Goal: Task Accomplishment & Management: Manage account settings

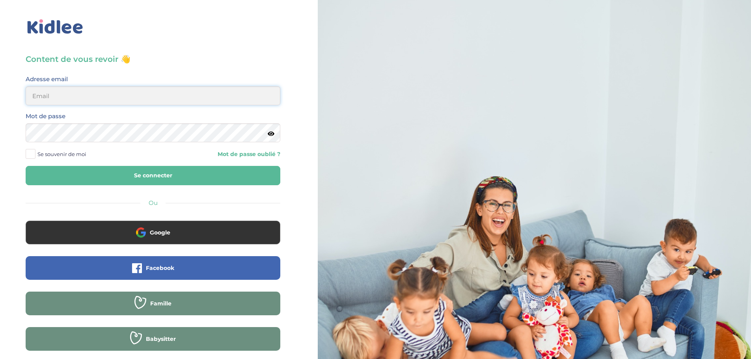
click at [86, 96] on input "email" at bounding box center [153, 95] width 255 height 19
click at [86, 97] on input "email" at bounding box center [153, 95] width 255 height 19
type input "[EMAIL_ADDRESS][DOMAIN_NAME]"
click at [26, 166] on button "Se connecter" at bounding box center [153, 175] width 255 height 19
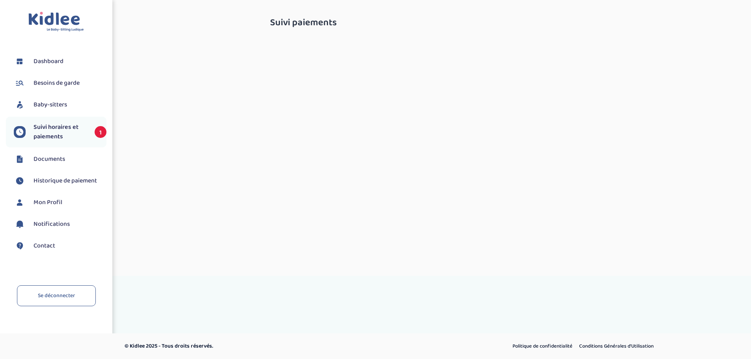
select select "septembre 2025"
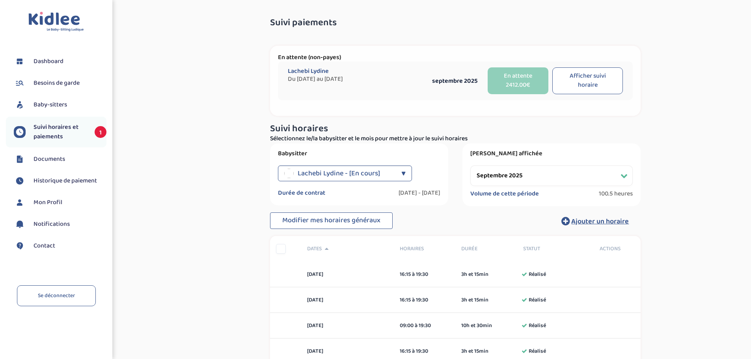
click at [394, 67] on div "Lachebi Lydine Du 2025-09-01 au 2026-07-10 septembre 2025 En attente 2412.00€ A…" at bounding box center [455, 81] width 355 height 39
click at [76, 183] on span "Historique de paiement" at bounding box center [65, 180] width 63 height 9
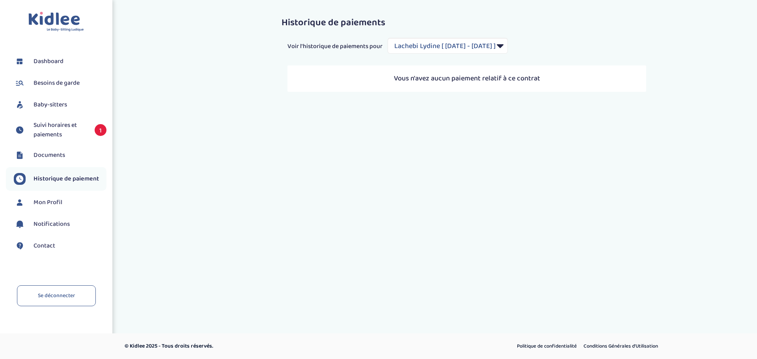
select select "2038"
click at [56, 158] on span "Documents" at bounding box center [50, 155] width 32 height 9
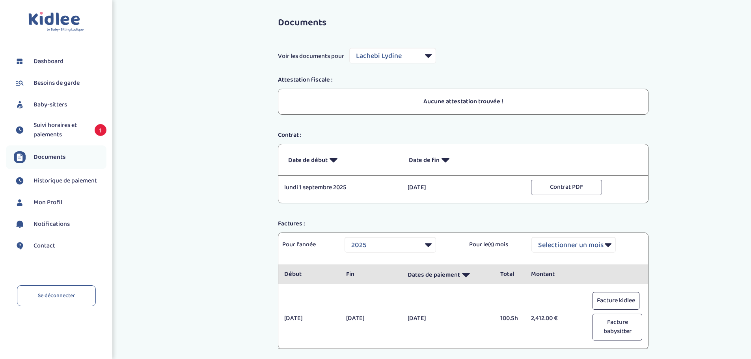
select select "24912"
select select "2025"
click at [67, 203] on link "Mon Profil" at bounding box center [60, 203] width 93 height 12
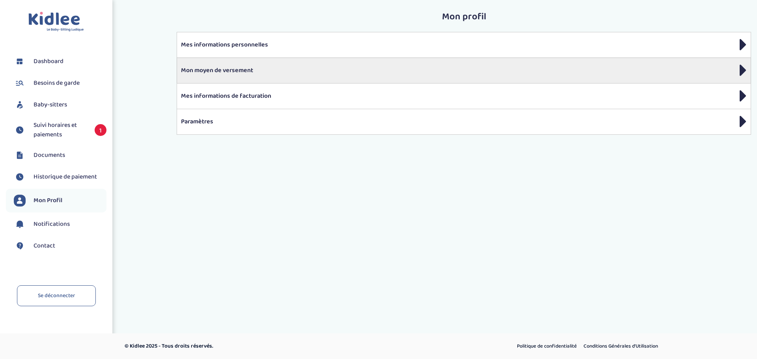
click at [251, 75] on p "Mon moyen de versement" at bounding box center [464, 70] width 566 height 9
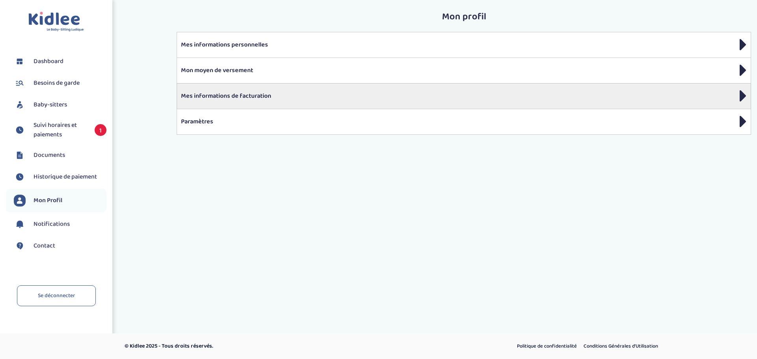
click at [211, 102] on div "Mes informations de facturation" at bounding box center [464, 96] width 574 height 26
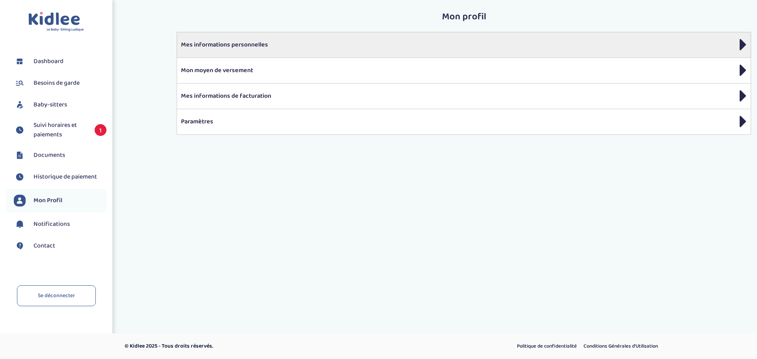
click at [234, 45] on p "Mes informations personnelles" at bounding box center [464, 44] width 566 height 9
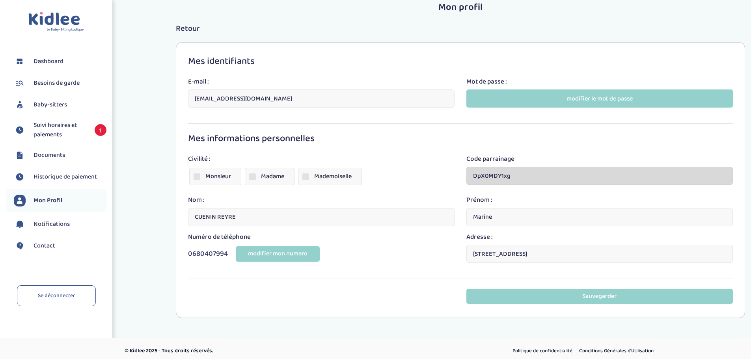
scroll to position [15, 0]
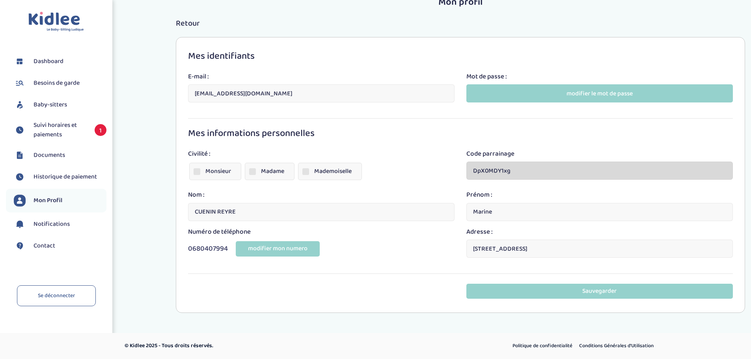
click at [227, 214] on input "CUENIN REYRE" at bounding box center [321, 212] width 267 height 18
click at [217, 170] on label "Monsieur" at bounding box center [215, 171] width 52 height 17
click at [0, 0] on input "Monsieur" at bounding box center [0, 0] width 0 height 0
click at [222, 216] on input "CUENIN REYRE" at bounding box center [321, 212] width 267 height 18
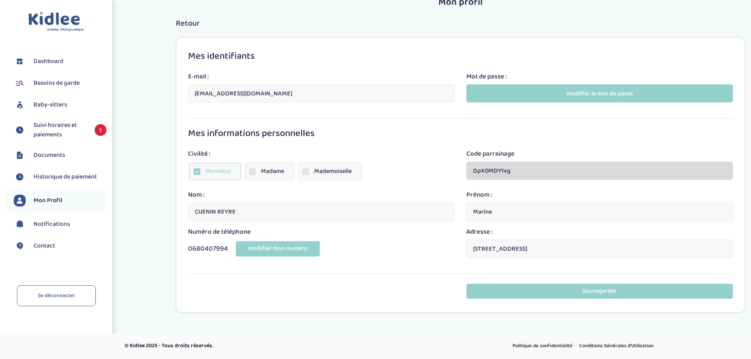
click at [222, 216] on input "CUENIN REYRE" at bounding box center [321, 212] width 267 height 18
type input "CUENIN"
click at [492, 215] on input "Marine" at bounding box center [599, 212] width 267 height 18
type input "Antoine"
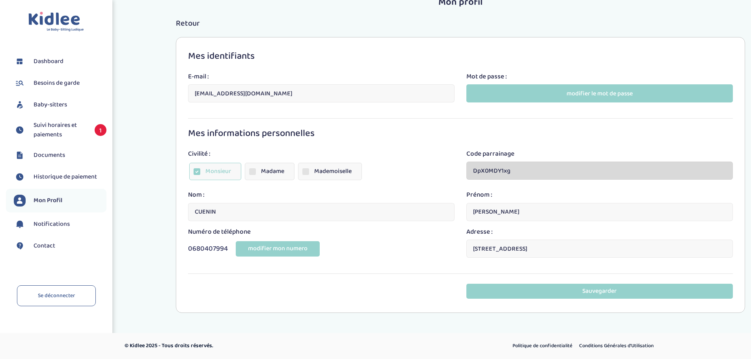
click at [446, 242] on div "0680407994 0680407994 modifier mon numero" at bounding box center [321, 249] width 267 height 18
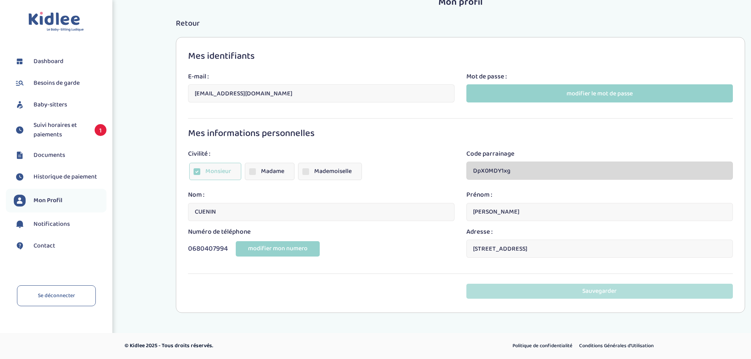
click at [583, 291] on button "Sauvegarder" at bounding box center [599, 291] width 267 height 15
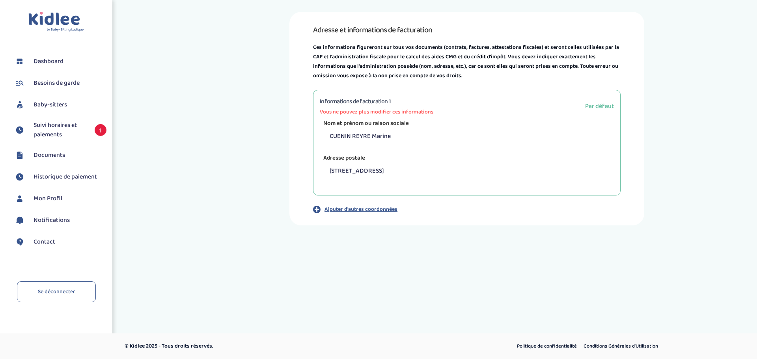
click at [340, 130] on p "CUENIN REYRE Marine" at bounding box center [470, 136] width 288 height 17
drag, startPoint x: 416, startPoint y: 138, endPoint x: 402, endPoint y: 111, distance: 30.3
click at [416, 138] on p "CUENIN REYRE Marine" at bounding box center [470, 136] width 288 height 17
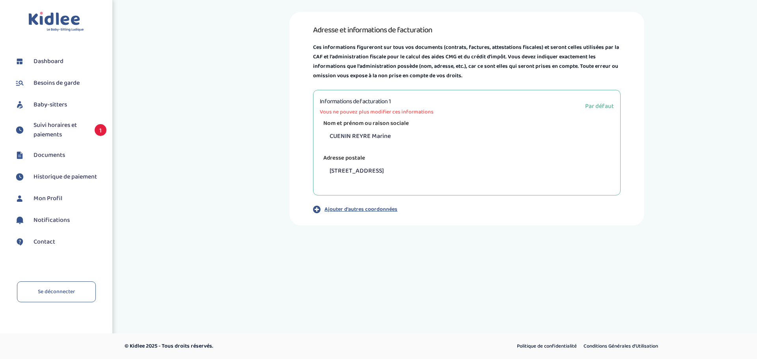
click at [363, 109] on span "Vous ne pouvez plus modifier ces informations" at bounding box center [377, 112] width 114 height 8
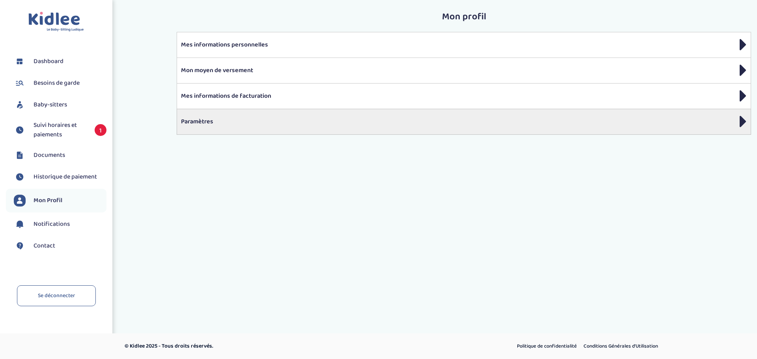
click at [230, 117] on p "Paramètres" at bounding box center [464, 121] width 566 height 9
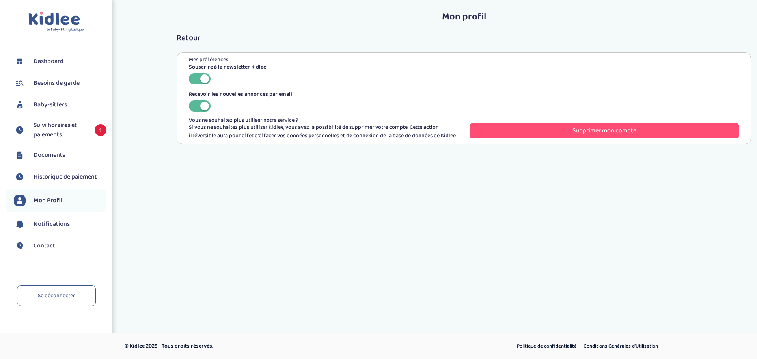
drag, startPoint x: 282, startPoint y: 63, endPoint x: 279, endPoint y: 66, distance: 4.5
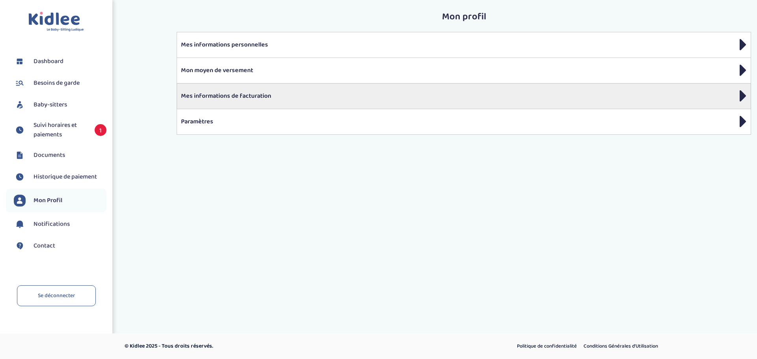
click at [217, 100] on p "Mes informations de facturation" at bounding box center [464, 95] width 566 height 9
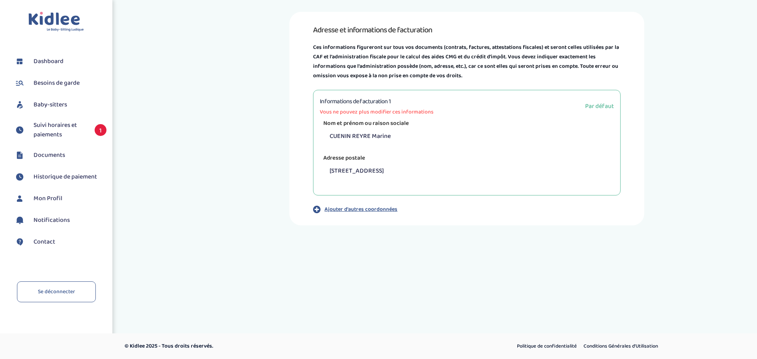
click at [369, 131] on p "CUENIN REYRE Marine" at bounding box center [470, 136] width 288 height 17
click at [383, 210] on p "Ajouter d'autres coordonnées" at bounding box center [360, 209] width 73 height 8
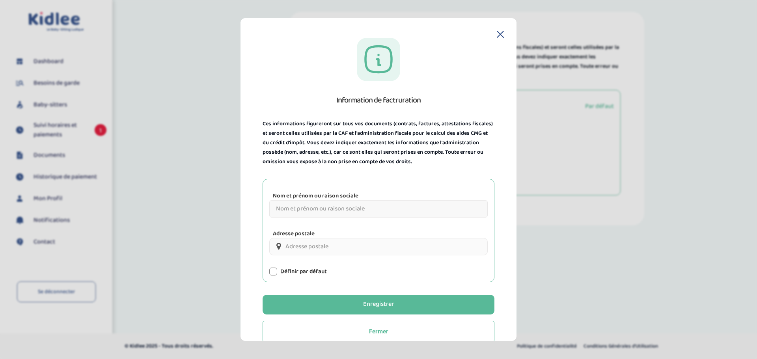
click at [332, 203] on input "Nom et prénom ou raison sociale" at bounding box center [378, 208] width 218 height 17
type input "Antoine CUENIN"
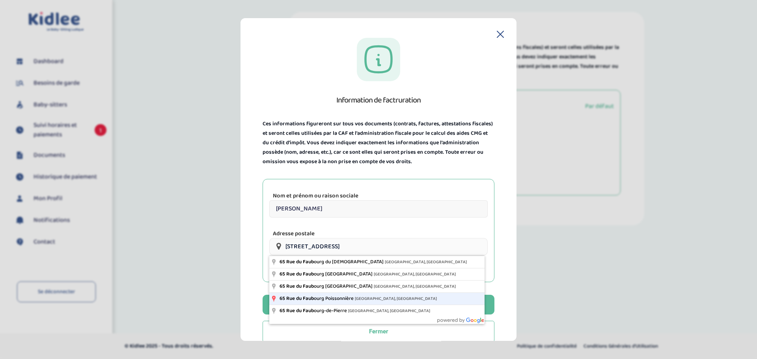
type input "65 Rue du Faubourg Poissonnière, Paris, France"
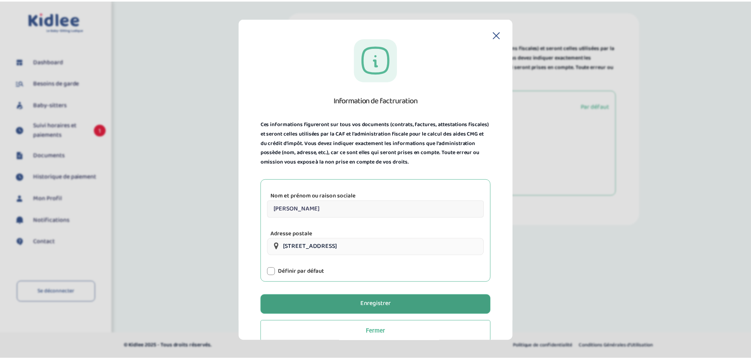
scroll to position [13, 0]
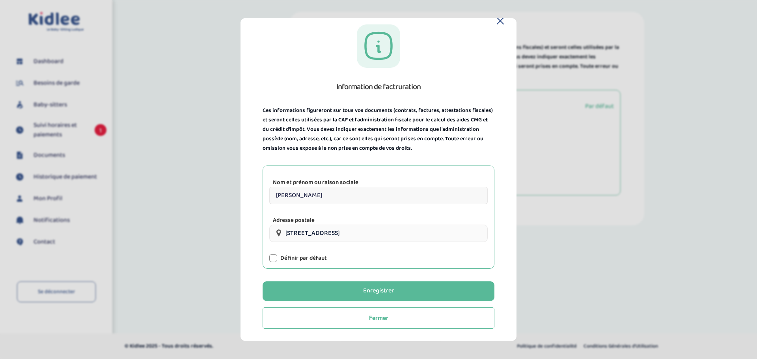
click at [296, 264] on div "Nom et prénom ou raison sociale Antoine CUENIN Adresse postale 65 Rue du Faubou…" at bounding box center [379, 217] width 232 height 103
click at [297, 257] on label "Définir par défaut" at bounding box center [303, 258] width 47 height 8
click at [275, 258] on div at bounding box center [273, 258] width 8 height 8
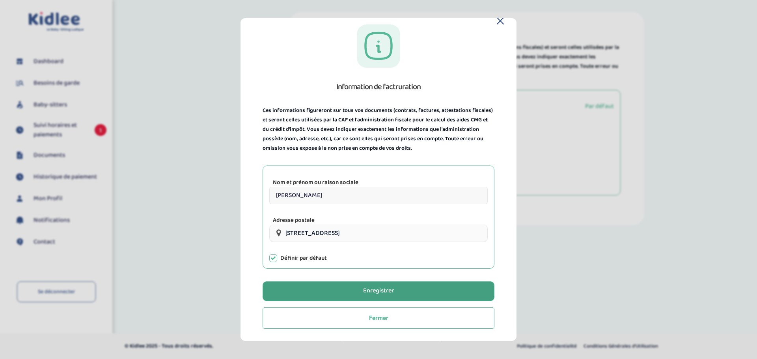
click at [345, 290] on button "Enregistrer" at bounding box center [379, 291] width 232 height 20
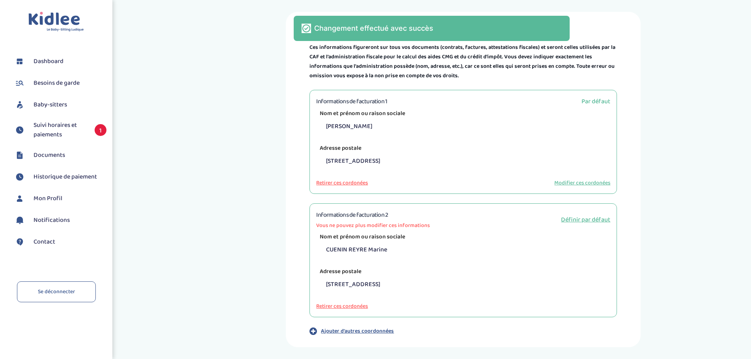
click at [263, 103] on div "Adresse et informations de facturation Ces informations figureront sur tous vos…" at bounding box center [463, 180] width 587 height 336
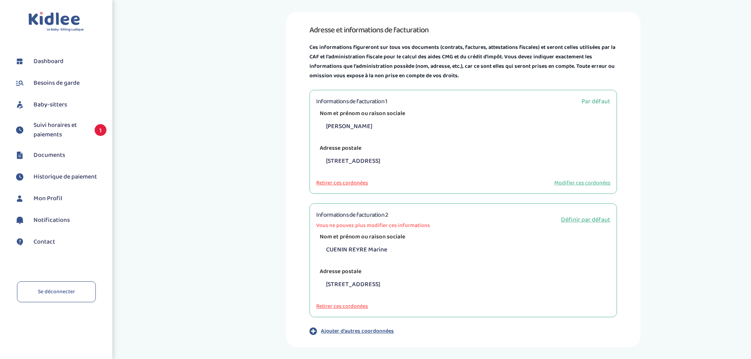
click at [49, 89] on li "Besoins de garde" at bounding box center [56, 83] width 101 height 20
click at [49, 83] on span "Besoins de garde" at bounding box center [57, 82] width 46 height 9
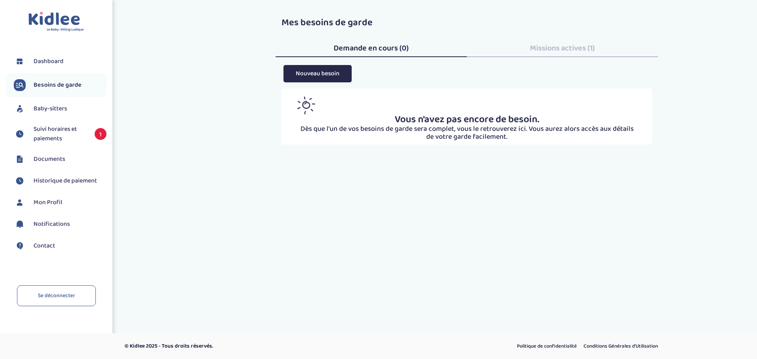
click at [60, 110] on span "Baby-sitters" at bounding box center [51, 108] width 34 height 9
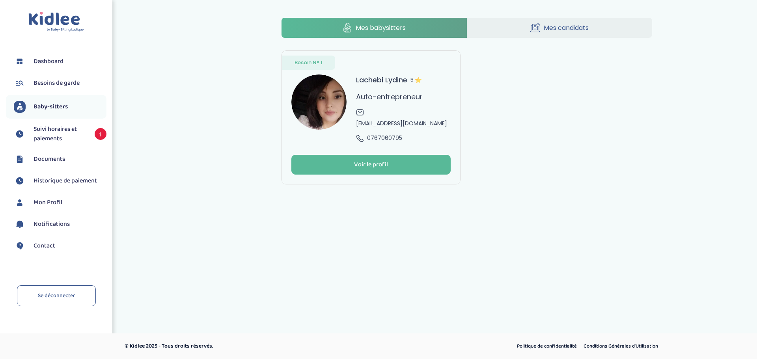
click at [58, 132] on span "Suivi horaires et paiements" at bounding box center [60, 134] width 53 height 19
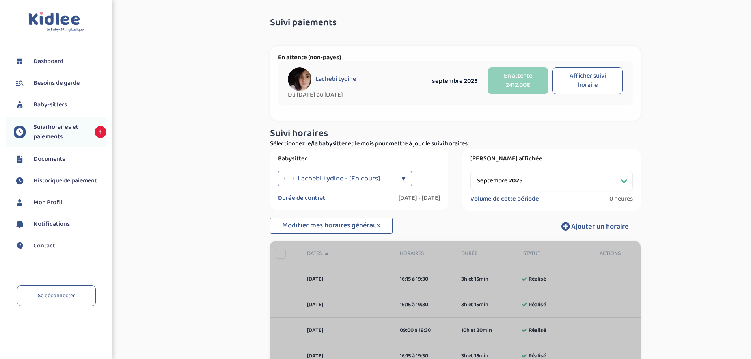
select select "septembre 2025"
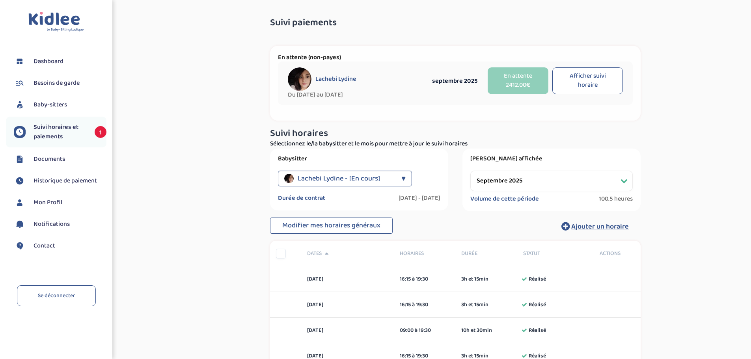
drag, startPoint x: 231, startPoint y: 188, endPoint x: 227, endPoint y: 97, distance: 91.1
click at [85, 179] on span "Historique de paiement" at bounding box center [65, 180] width 63 height 9
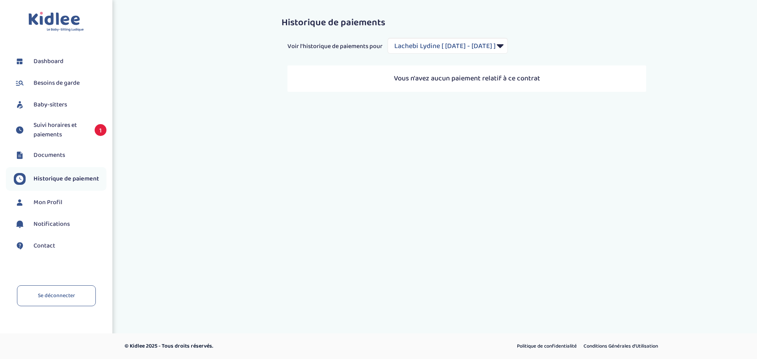
select select "2038"
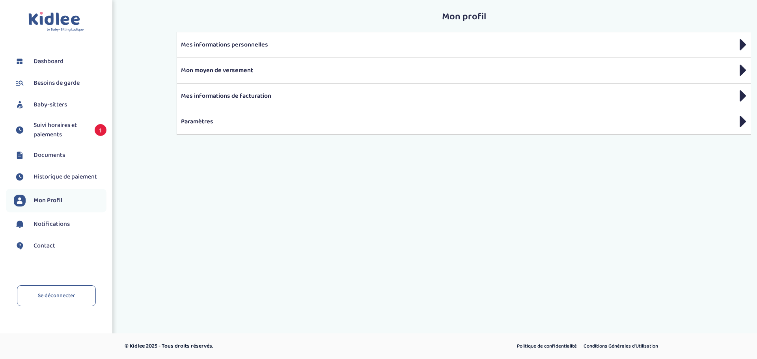
click at [56, 94] on ul "Dashboard Besoins de garde Baby-sitters Suivi horaires et paiements 1 Documents…" at bounding box center [56, 159] width 101 height 214
click at [58, 77] on li "Besoins de garde" at bounding box center [56, 83] width 101 height 20
click at [60, 84] on span "Besoins de garde" at bounding box center [57, 82] width 46 height 9
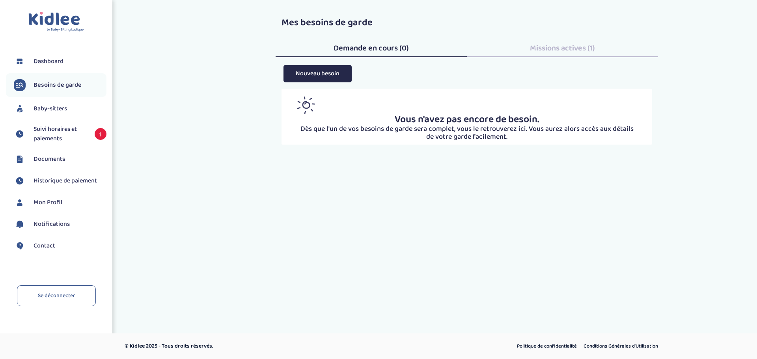
click at [67, 63] on link "Dashboard" at bounding box center [60, 62] width 93 height 12
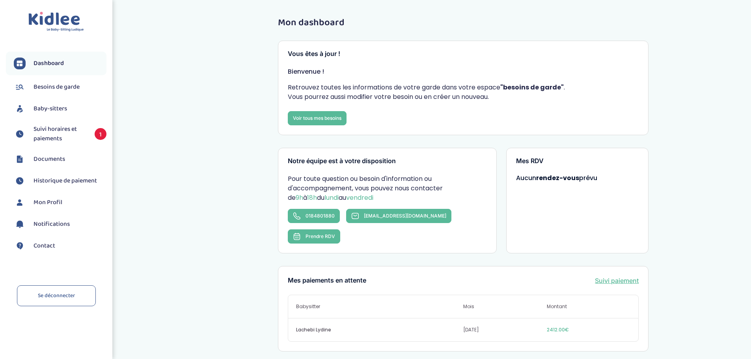
click at [61, 227] on span "Notifications" at bounding box center [52, 224] width 36 height 9
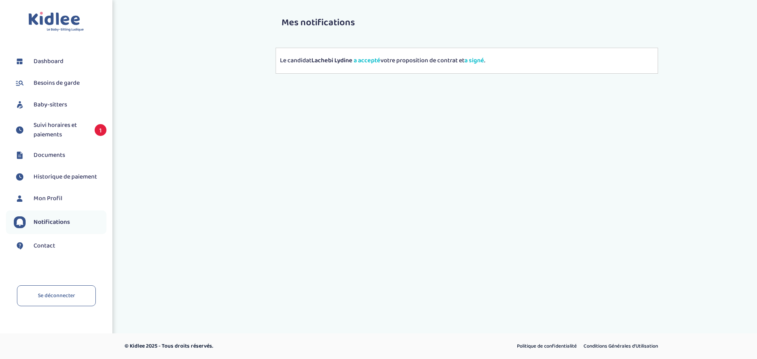
click at [60, 201] on span "Mon Profil" at bounding box center [48, 198] width 29 height 9
click at [43, 66] on span "Dashboard" at bounding box center [49, 61] width 30 height 9
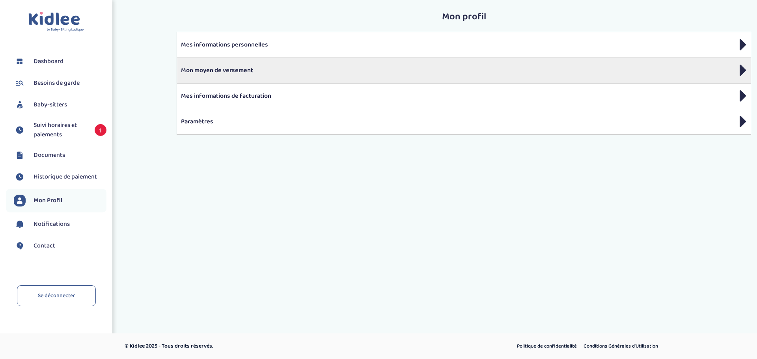
click at [234, 70] on p "Mon moyen de versement" at bounding box center [464, 70] width 566 height 9
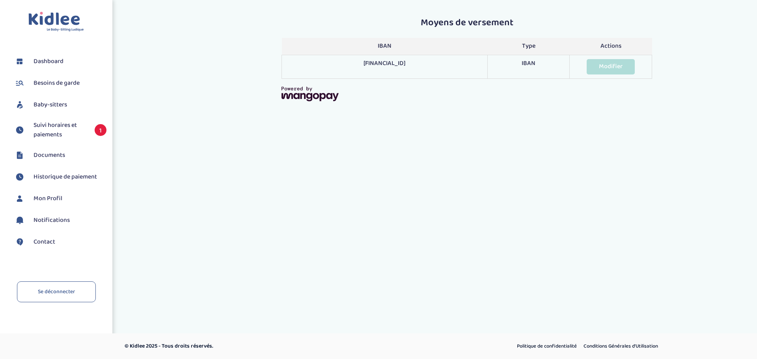
click at [615, 67] on link "Modifier" at bounding box center [611, 66] width 48 height 15
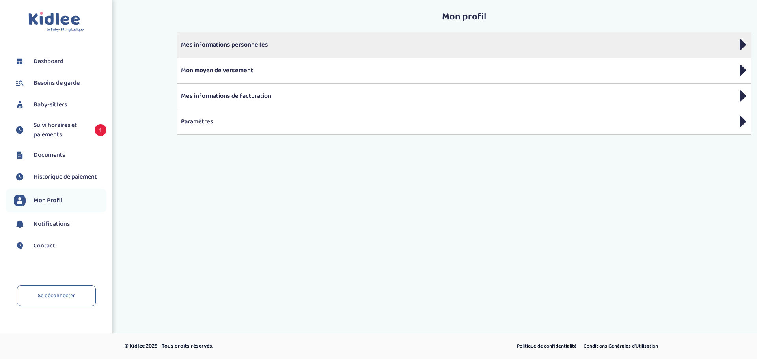
click at [281, 51] on div "Mes informations personnelles" at bounding box center [464, 45] width 574 height 26
